Goal: Transaction & Acquisition: Purchase product/service

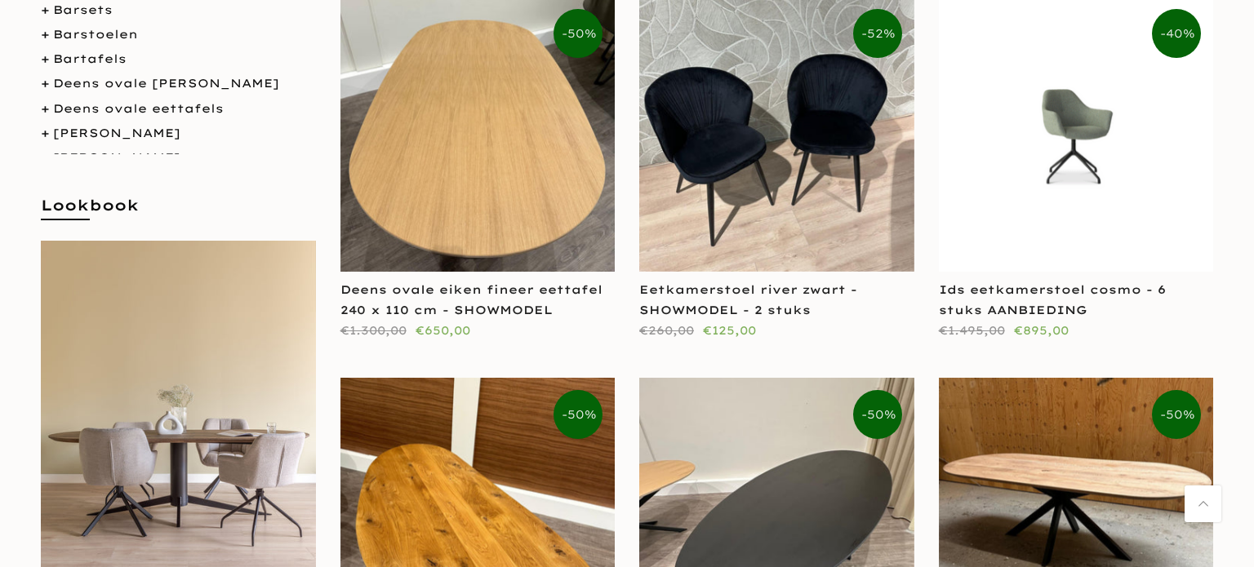
scroll to position [333, 0]
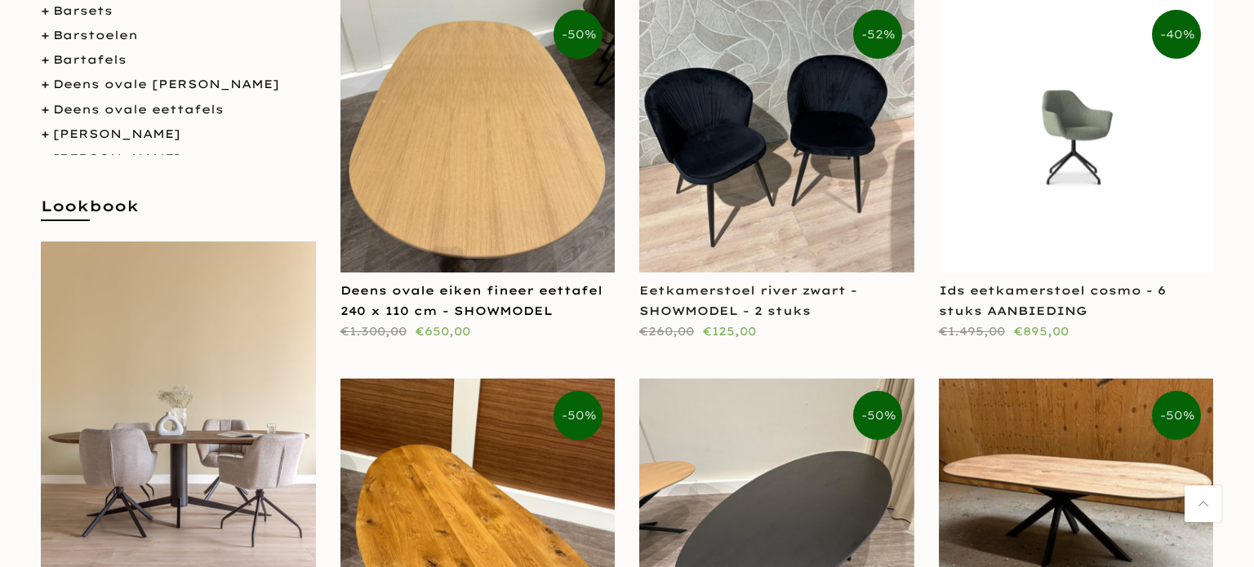
click at [453, 295] on link "Deens ovale eiken fineer eettafel 240 x 110 cm - SHOWMODEL" at bounding box center [471, 300] width 262 height 35
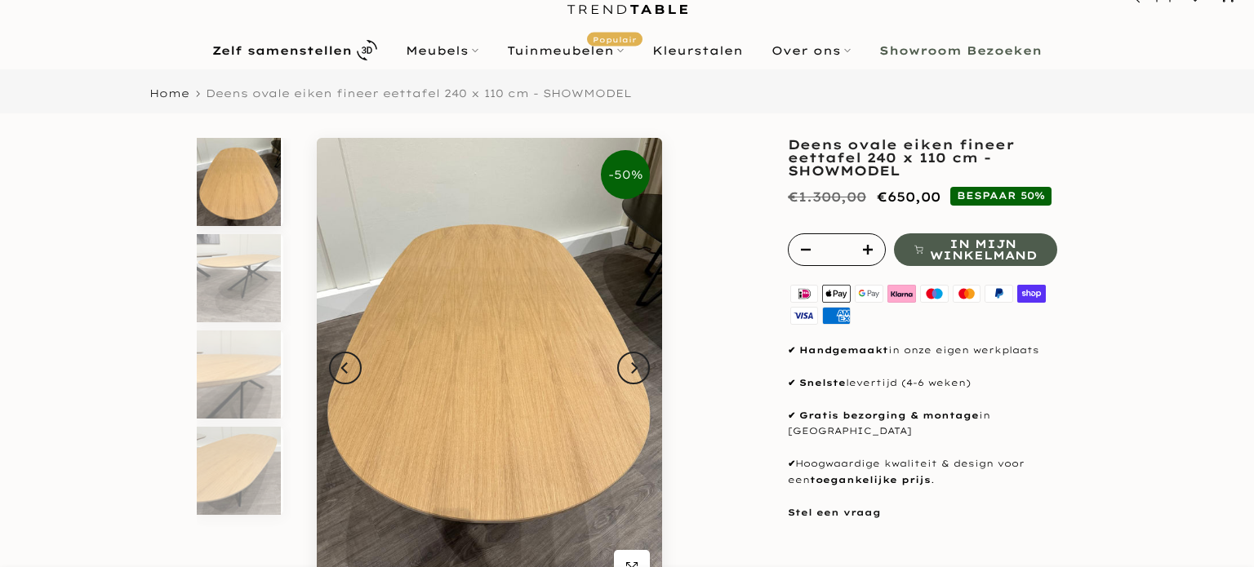
scroll to position [255, 0]
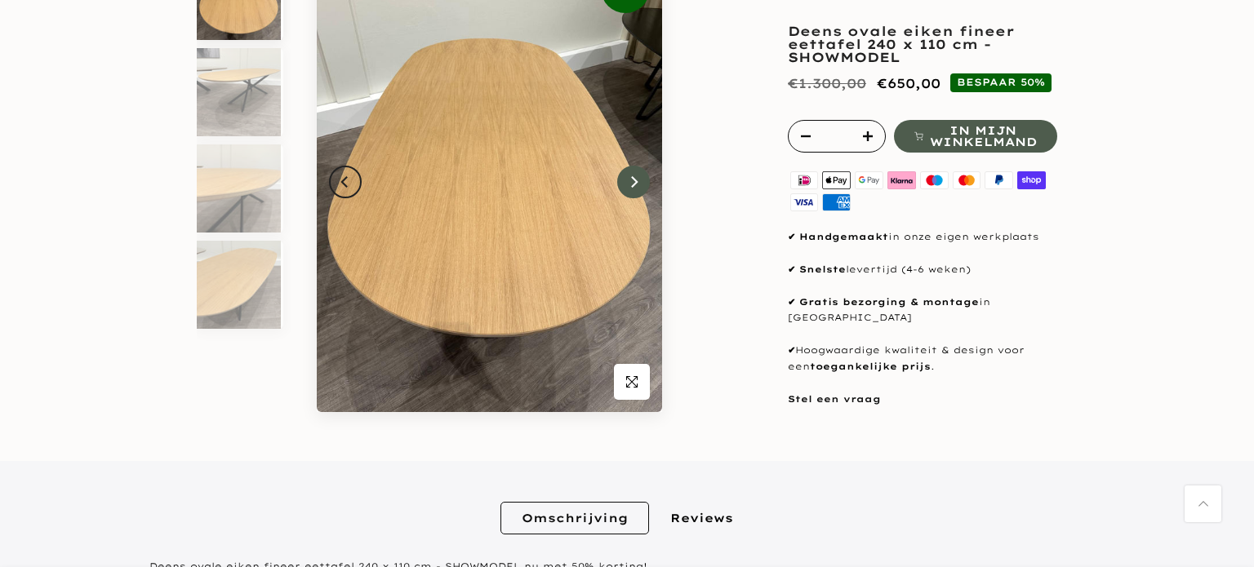
click at [639, 185] on icon "Next" at bounding box center [633, 182] width 11 height 13
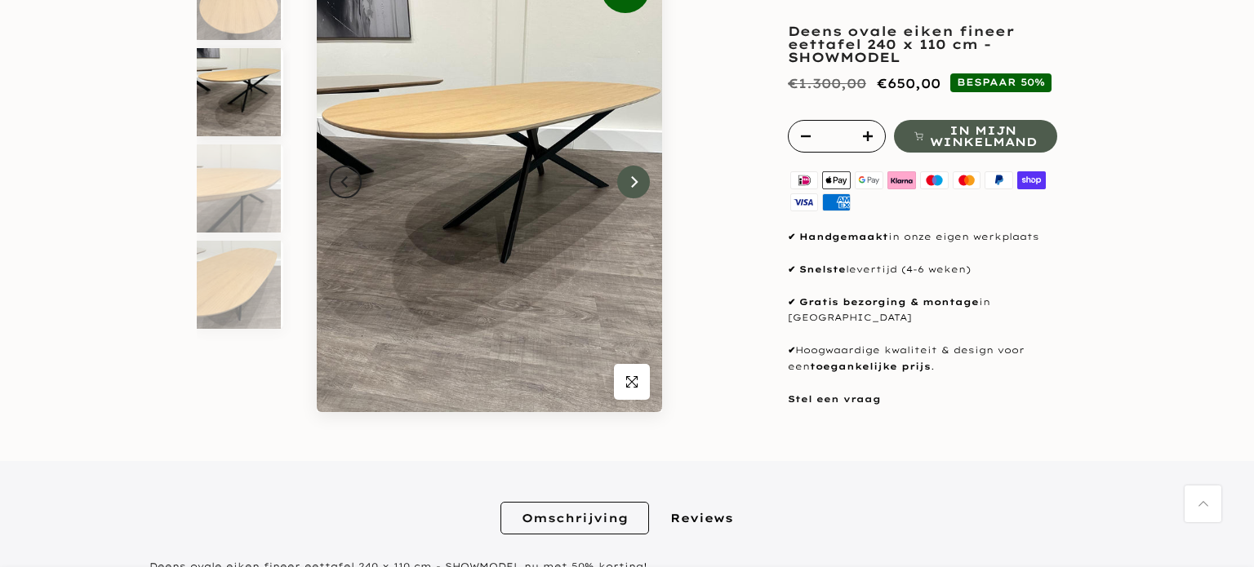
click at [639, 185] on icon "Next" at bounding box center [633, 182] width 11 height 13
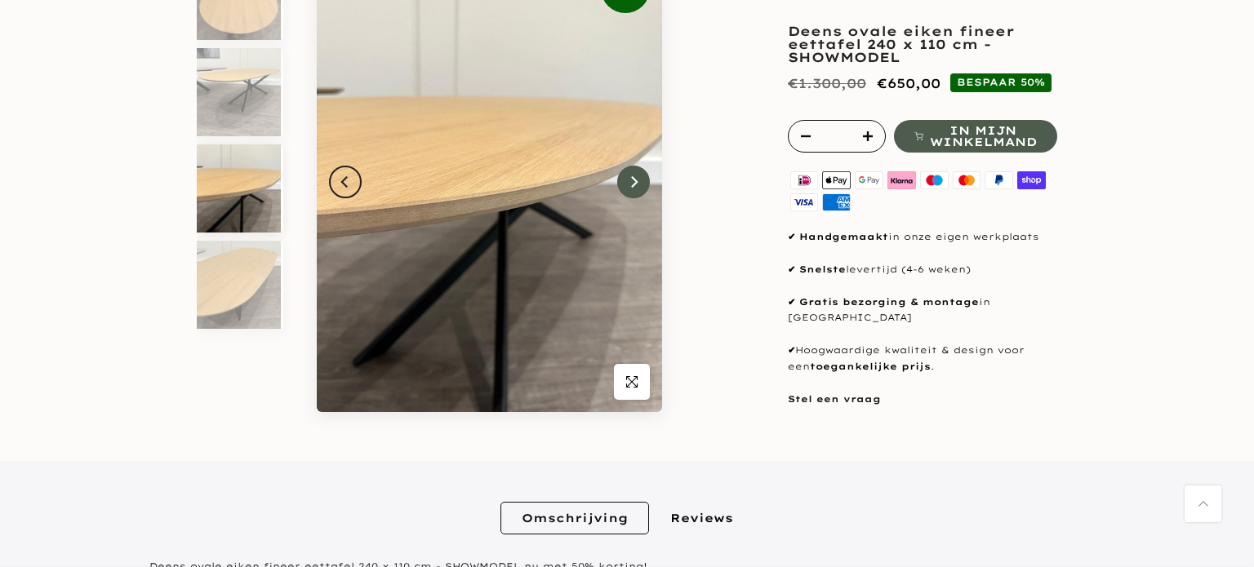
click at [639, 185] on icon "Next" at bounding box center [633, 182] width 11 height 13
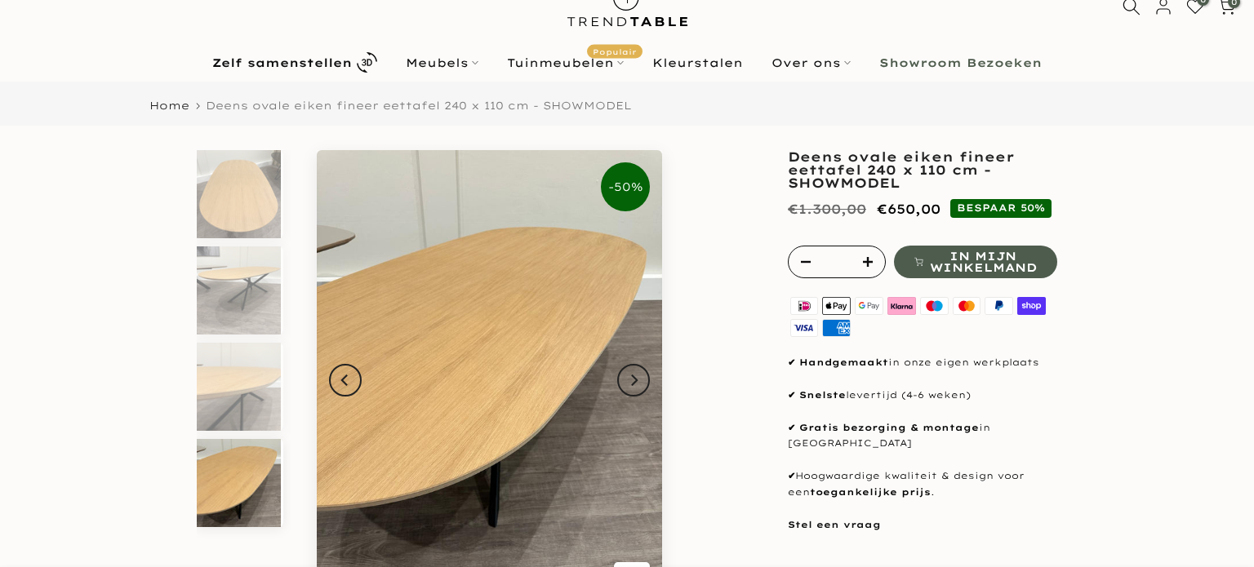
scroll to position [59, 0]
